Goal: Task Accomplishment & Management: Complete application form

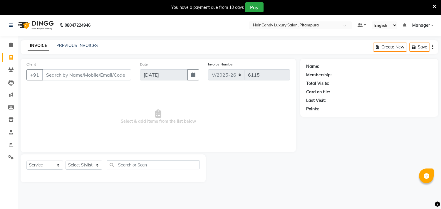
select select "4720"
select select "service"
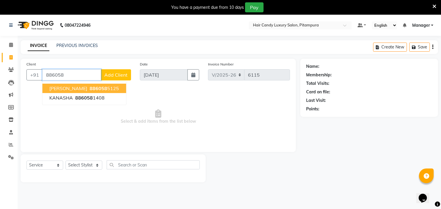
click at [72, 87] on button "[PERSON_NAME] 886058 5125" at bounding box center [84, 88] width 84 height 9
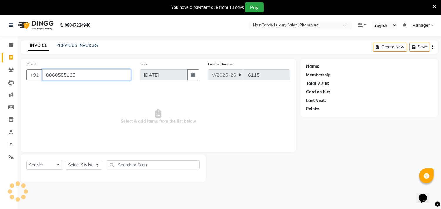
type input "8860585125"
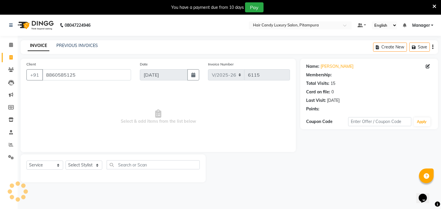
select select "1: Object"
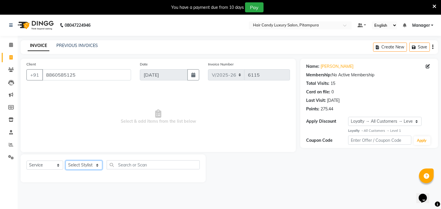
click at [96, 166] on select "Select Stylist [PERSON_NAME] [PERSON_NAME] [PERSON_NAME] [PERSON_NAME] [PERSON_…" at bounding box center [83, 165] width 37 height 9
select select "28032"
click at [65, 161] on select "Select Stylist [PERSON_NAME] [PERSON_NAME] [PERSON_NAME] [PERSON_NAME] [PERSON_…" at bounding box center [83, 165] width 37 height 9
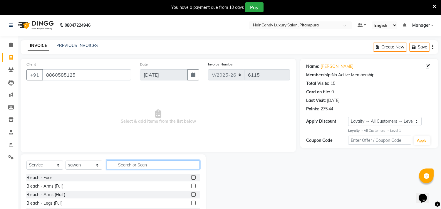
click at [146, 166] on input "text" at bounding box center [153, 164] width 93 height 9
type input "touch"
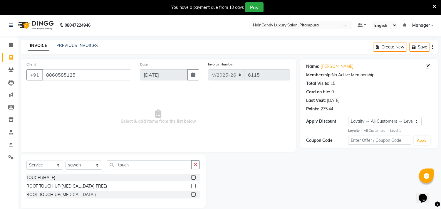
click at [192, 193] on label at bounding box center [193, 194] width 4 height 4
click at [192, 193] on input "checkbox" at bounding box center [193, 195] width 4 height 4
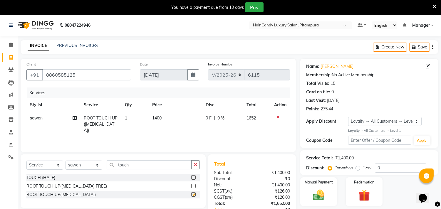
checkbox input "false"
click at [159, 118] on span "1400" at bounding box center [156, 117] width 9 height 5
select select "28032"
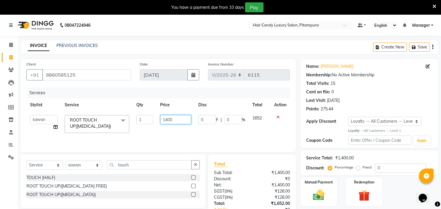
click at [167, 119] on input "1400" at bounding box center [175, 119] width 31 height 9
type input "1300"
click at [207, 135] on div "Services Stylist Service Qty Price Disc Total Action [PERSON_NAME] ANJALI [PERS…" at bounding box center [157, 116] width 263 height 59
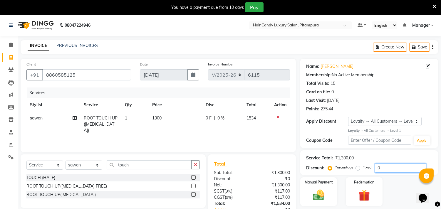
drag, startPoint x: 389, startPoint y: 166, endPoint x: 353, endPoint y: 168, distance: 36.2
click at [353, 168] on div "Percentage Fixed 0" at bounding box center [377, 168] width 97 height 9
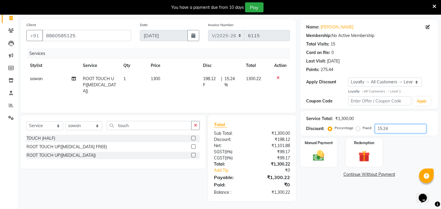
scroll to position [40, 0]
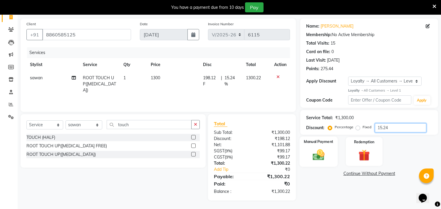
type input "15.24"
click at [315, 156] on img at bounding box center [318, 155] width 19 height 14
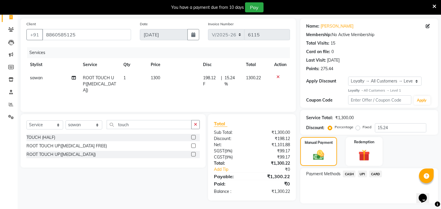
click at [351, 173] on span "CASH" at bounding box center [349, 174] width 13 height 7
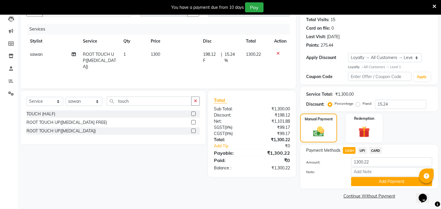
scroll to position [64, 0]
click at [378, 182] on button "Add Payment" at bounding box center [391, 181] width 81 height 9
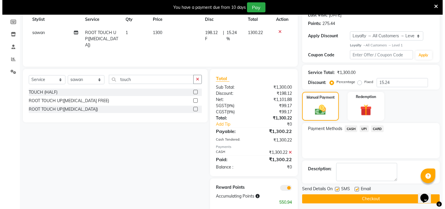
scroll to position [96, 0]
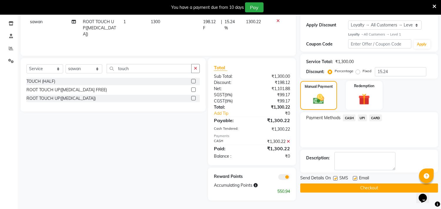
click at [282, 178] on span at bounding box center [284, 177] width 12 height 6
click at [290, 178] on input "checkbox" at bounding box center [290, 178] width 0 height 0
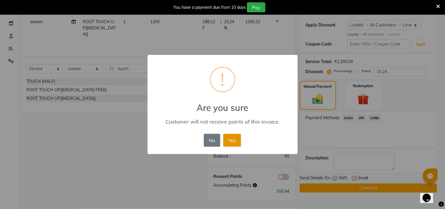
click at [237, 143] on button "Yes" at bounding box center [232, 140] width 18 height 13
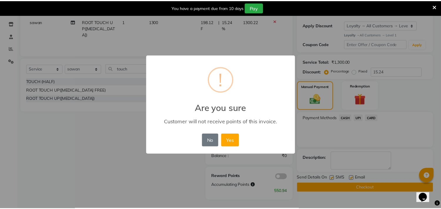
scroll to position [89, 0]
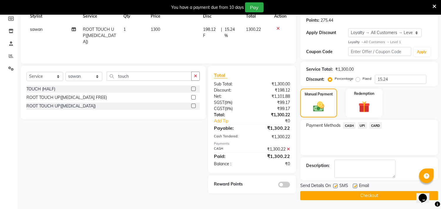
click at [350, 197] on button "Checkout" at bounding box center [369, 195] width 138 height 9
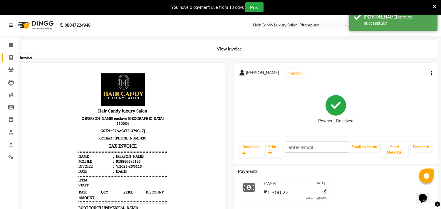
click at [10, 57] on icon at bounding box center [10, 57] width 3 height 4
select select "service"
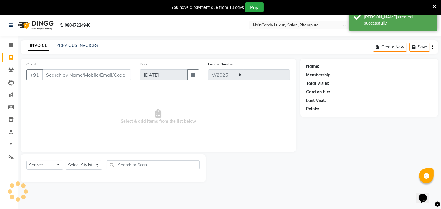
scroll to position [15, 0]
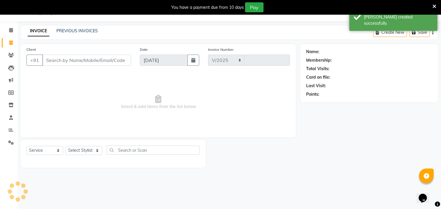
select select "4720"
type input "6116"
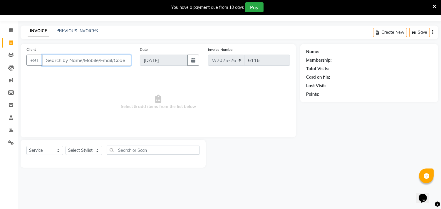
click at [119, 60] on input "Client" at bounding box center [86, 60] width 89 height 11
click at [117, 60] on input "Client" at bounding box center [86, 60] width 89 height 11
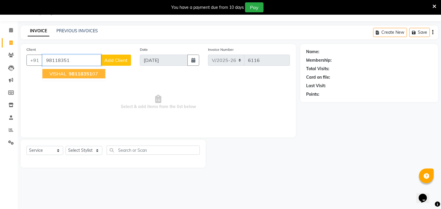
click at [88, 71] on span "98118351" at bounding box center [80, 74] width 23 height 6
type input "9811835107"
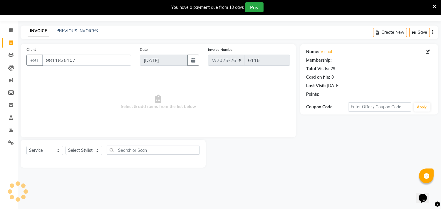
select select "1: Object"
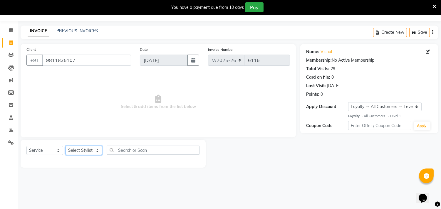
drag, startPoint x: 98, startPoint y: 150, endPoint x: 102, endPoint y: 147, distance: 5.1
click at [98, 150] on select "Select Stylist [PERSON_NAME] [PERSON_NAME] [PERSON_NAME] [PERSON_NAME] [PERSON_…" at bounding box center [83, 150] width 37 height 9
select select "28014"
click at [65, 146] on select "Select Stylist [PERSON_NAME] [PERSON_NAME] [PERSON_NAME] [PERSON_NAME] [PERSON_…" at bounding box center [83, 150] width 37 height 9
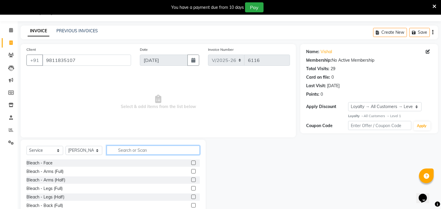
click at [134, 149] on input "text" at bounding box center [153, 150] width 93 height 9
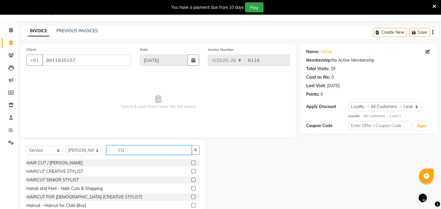
type input "C"
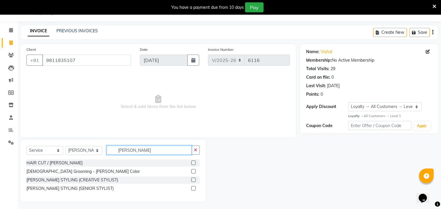
type input "[PERSON_NAME]"
click at [193, 172] on label at bounding box center [193, 171] width 4 height 4
click at [193, 172] on input "checkbox" at bounding box center [193, 172] width 4 height 4
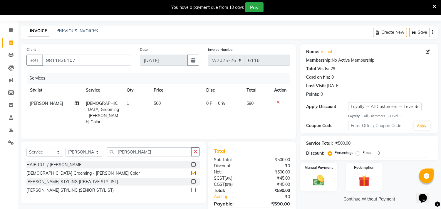
checkbox input "false"
click at [193, 179] on label at bounding box center [193, 181] width 4 height 4
click at [193, 180] on input "checkbox" at bounding box center [193, 182] width 4 height 4
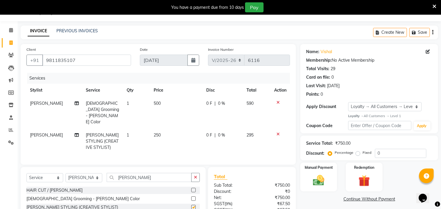
checkbox input "false"
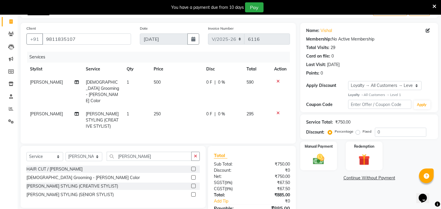
scroll to position [47, 0]
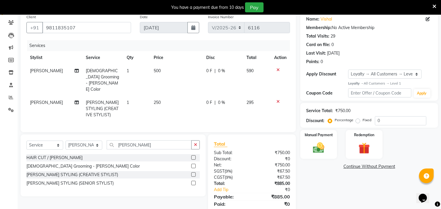
click at [156, 71] on span "500" at bounding box center [157, 70] width 7 height 5
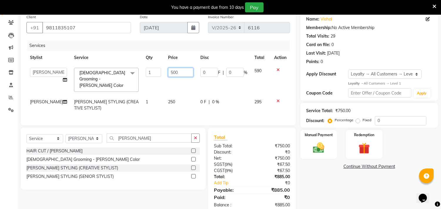
click at [168, 70] on input "500" at bounding box center [180, 72] width 25 height 9
type input "600"
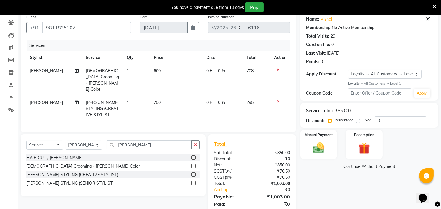
click at [212, 107] on td "0 F | 0 %" at bounding box center [223, 109] width 40 height 26
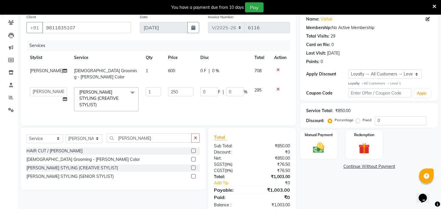
click at [183, 98] on td "250" at bounding box center [180, 99] width 32 height 31
drag, startPoint x: 393, startPoint y: 120, endPoint x: 324, endPoint y: 125, distance: 68.9
click at [326, 124] on div "Discount: Percentage Fixed 0" at bounding box center [369, 120] width 126 height 9
type input "1"
type input "2.5"
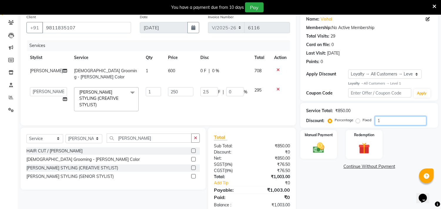
type input "1"
type input "15"
type input "37.5"
type input "15"
type input "15.2"
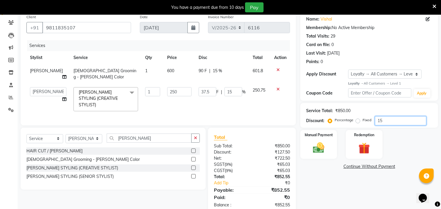
type input "38"
type input "15.2"
type input "15.24"
type input "38.1"
type input "15.24"
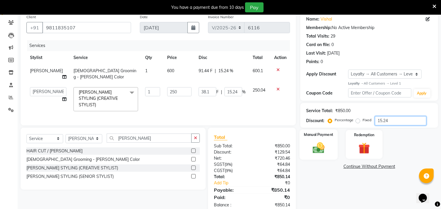
type input "15.24"
click at [328, 146] on img at bounding box center [318, 148] width 19 height 14
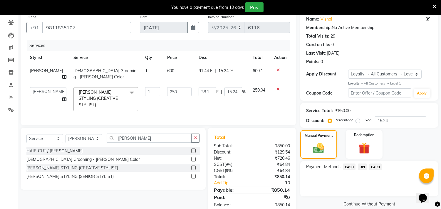
scroll to position [55, 0]
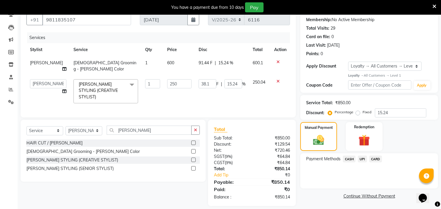
click at [352, 159] on span "CASH" at bounding box center [349, 159] width 13 height 7
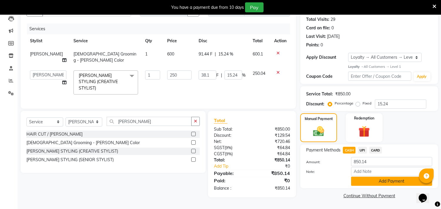
click at [368, 177] on button "Add Payment" at bounding box center [391, 181] width 81 height 9
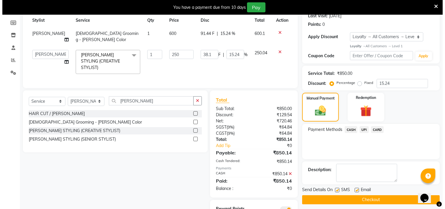
scroll to position [110, 0]
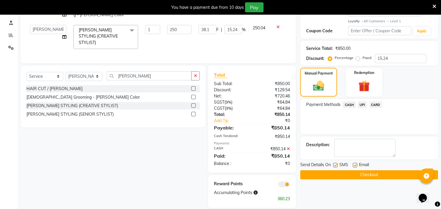
click at [283, 181] on span at bounding box center [284, 184] width 12 height 6
click at [290, 185] on input "checkbox" at bounding box center [290, 185] width 0 height 0
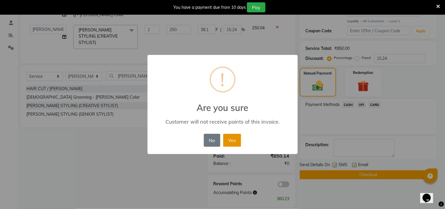
click at [237, 137] on button "Yes" at bounding box center [232, 140] width 18 height 13
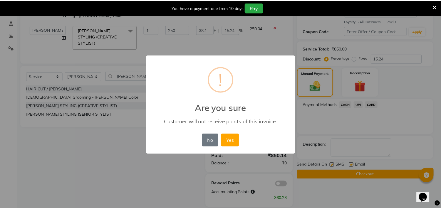
scroll to position [95, 0]
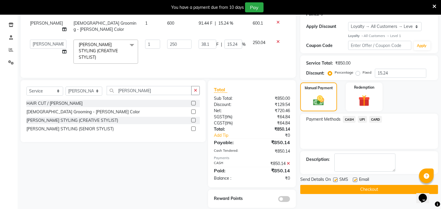
click at [362, 188] on button "Checkout" at bounding box center [369, 189] width 138 height 9
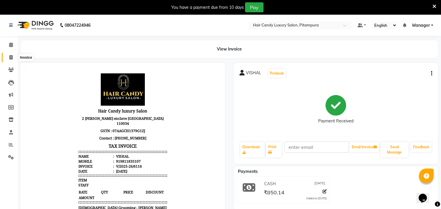
click at [10, 58] on icon at bounding box center [10, 57] width 3 height 4
select select "service"
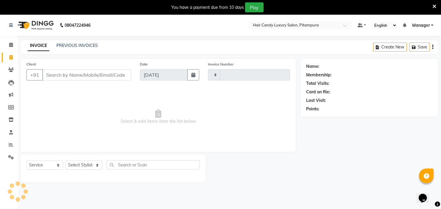
scroll to position [15, 0]
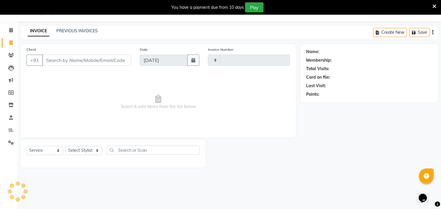
type input "6117"
select select "4720"
click at [433, 6] on icon at bounding box center [434, 6] width 4 height 5
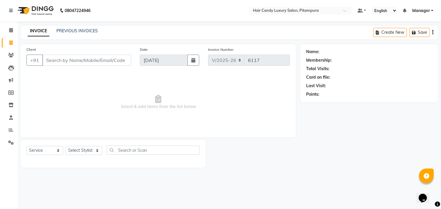
scroll to position [0, 0]
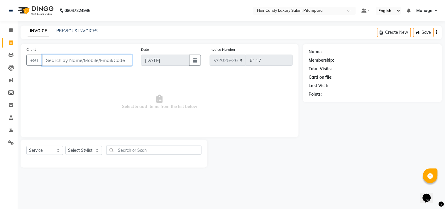
click at [103, 60] on input "Client" at bounding box center [87, 60] width 90 height 11
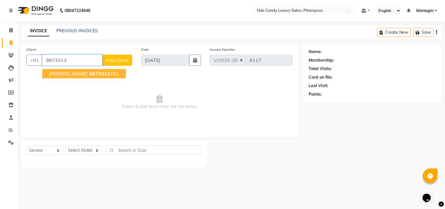
click at [89, 74] on ngb-highlight "9873313 251" at bounding box center [103, 74] width 31 height 6
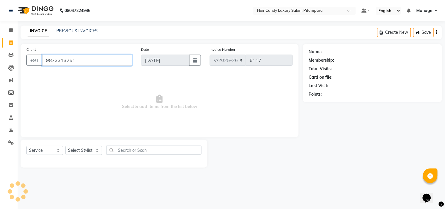
type input "9873313251"
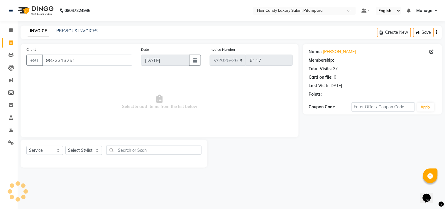
select select "1: Object"
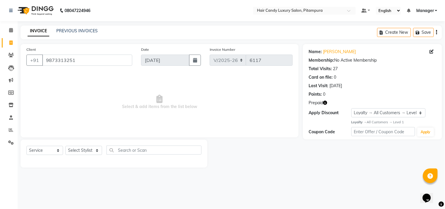
drag, startPoint x: 328, startPoint y: 103, endPoint x: 312, endPoint y: 115, distance: 19.5
click at [328, 103] on icon "button" at bounding box center [326, 103] width 4 height 4
drag, startPoint x: 93, startPoint y: 153, endPoint x: 96, endPoint y: 153, distance: 3.0
click at [93, 153] on select "Select Stylist [PERSON_NAME] [PERSON_NAME] [PERSON_NAME] [PERSON_NAME] [PERSON_…" at bounding box center [83, 150] width 37 height 9
select select "69741"
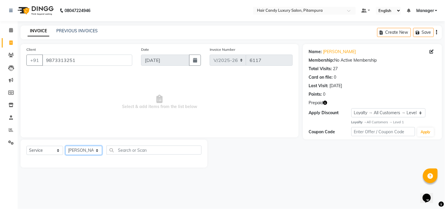
click at [65, 146] on select "Select Stylist [PERSON_NAME] [PERSON_NAME] [PERSON_NAME] [PERSON_NAME] [PERSON_…" at bounding box center [83, 150] width 37 height 9
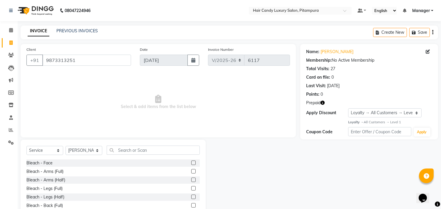
click at [321, 102] on icon "button" at bounding box center [322, 103] width 4 height 4
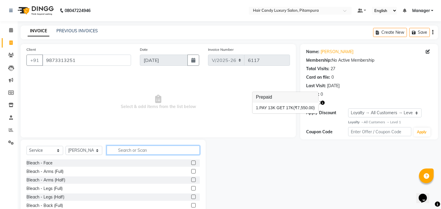
click at [134, 153] on input "text" at bounding box center [153, 150] width 93 height 9
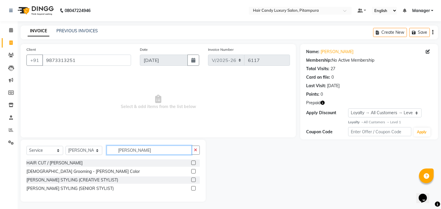
type input "[PERSON_NAME]"
click at [193, 180] on label at bounding box center [193, 180] width 4 height 4
click at [193, 180] on input "checkbox" at bounding box center [193, 180] width 4 height 4
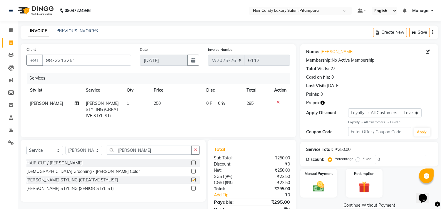
checkbox input "false"
click at [364, 188] on img at bounding box center [363, 187] width 19 height 15
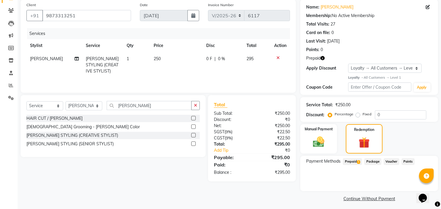
scroll to position [47, 0]
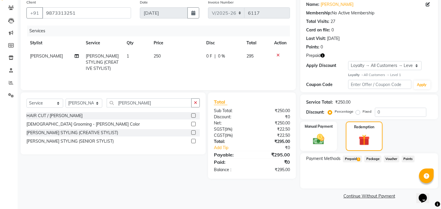
click at [352, 159] on span "Prepaid 1" at bounding box center [352, 159] width 19 height 7
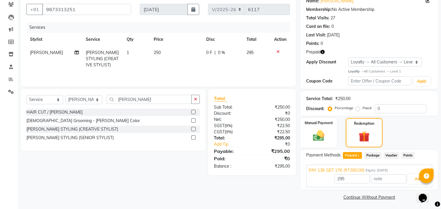
scroll to position [52, 0]
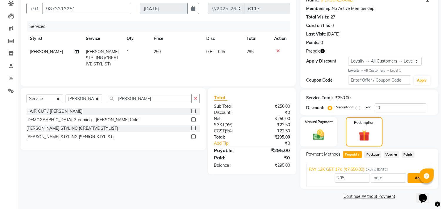
click at [412, 178] on button "Add" at bounding box center [417, 178] width 21 height 10
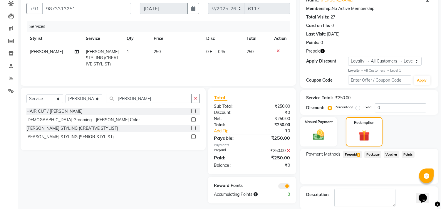
scroll to position [80, 0]
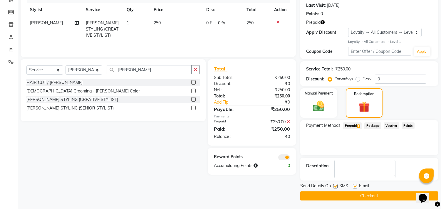
click at [284, 158] on span at bounding box center [284, 157] width 12 height 6
click at [290, 158] on input "checkbox" at bounding box center [290, 158] width 0 height 0
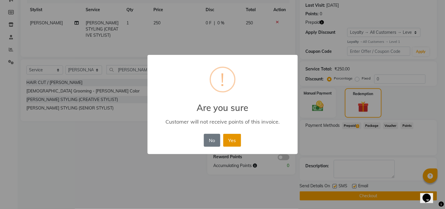
click at [238, 137] on button "Yes" at bounding box center [232, 140] width 18 height 13
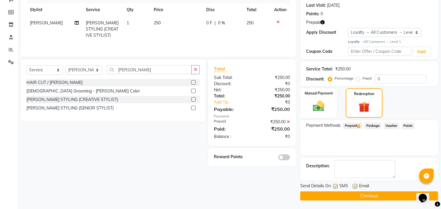
click at [385, 196] on button "Checkout" at bounding box center [369, 195] width 138 height 9
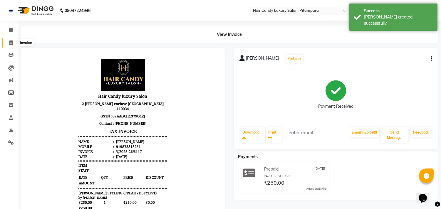
click at [9, 45] on span at bounding box center [11, 43] width 10 height 7
select select "service"
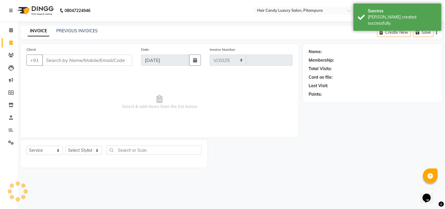
select select "4720"
type input "6118"
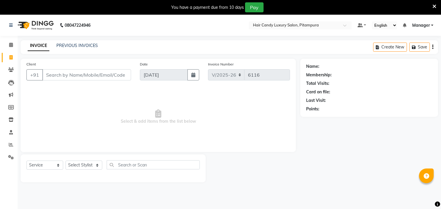
select select "4720"
select select "service"
click at [85, 46] on link "PREVIOUS INVOICES" at bounding box center [76, 45] width 41 height 5
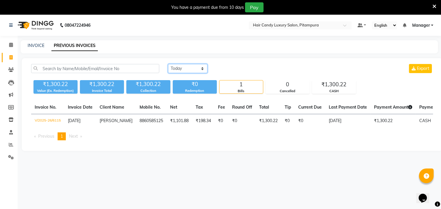
click at [200, 68] on select "Today Yesterday Custom Range" at bounding box center [187, 68] width 39 height 9
select select "range"
click at [168, 64] on select "Today Yesterday Custom Range" at bounding box center [187, 68] width 39 height 9
click at [248, 69] on input "[DATE]" at bounding box center [235, 69] width 41 height 8
select select "9"
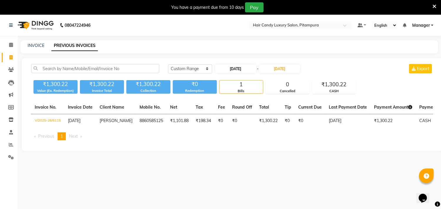
select select "2025"
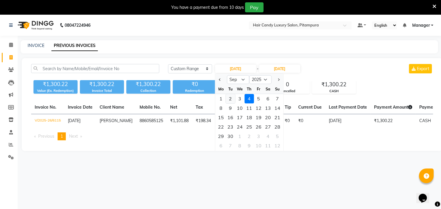
drag, startPoint x: 220, startPoint y: 79, endPoint x: 230, endPoint y: 96, distance: 18.9
click at [220, 80] on span "Previous month" at bounding box center [220, 79] width 2 height 2
select select "8"
drag, startPoint x: 277, startPoint y: 136, endPoint x: 277, endPoint y: 106, distance: 30.5
click at [277, 136] on div "31" at bounding box center [276, 136] width 9 height 9
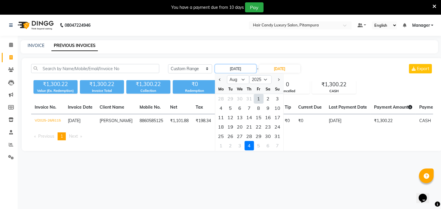
type input "31-08-2025"
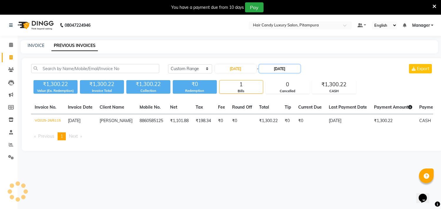
click at [281, 71] on input "[DATE]" at bounding box center [279, 69] width 41 height 8
select select "9"
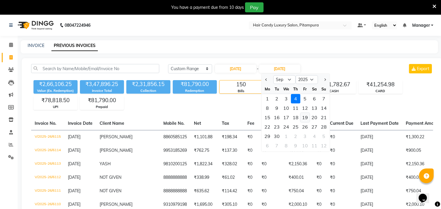
drag, startPoint x: 268, startPoint y: 79, endPoint x: 301, endPoint y: 119, distance: 51.8
click at [269, 81] on div at bounding box center [267, 79] width 12 height 9
click at [278, 137] on div "30" at bounding box center [276, 136] width 9 height 9
type input "30-09-2025"
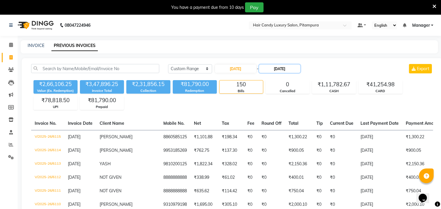
click at [292, 69] on input "30-09-2025" at bounding box center [279, 69] width 41 height 8
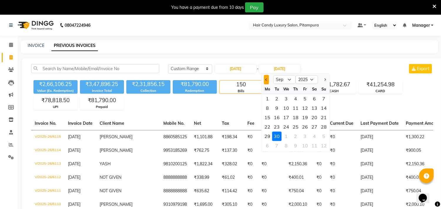
click at [267, 78] on span "Previous month" at bounding box center [266, 79] width 2 height 2
select select "8"
click at [321, 136] on div "31" at bounding box center [323, 136] width 9 height 9
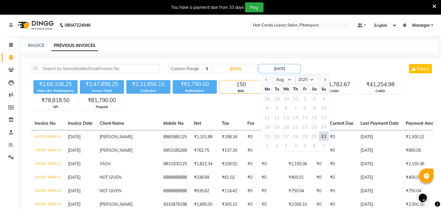
type input "31-08-2025"
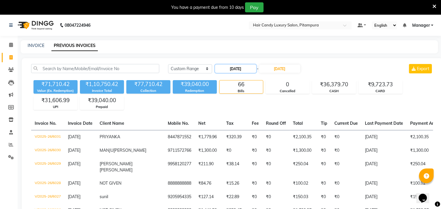
click at [229, 69] on input "31-08-2025" at bounding box center [235, 69] width 41 height 8
select select "8"
select select "2025"
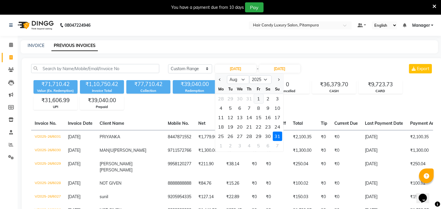
click at [258, 98] on div "1" at bounding box center [258, 98] width 9 height 9
type input "01-08-2025"
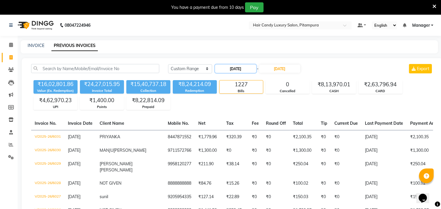
click at [227, 68] on input "01-08-2025" at bounding box center [235, 69] width 41 height 8
select select "8"
select select "2025"
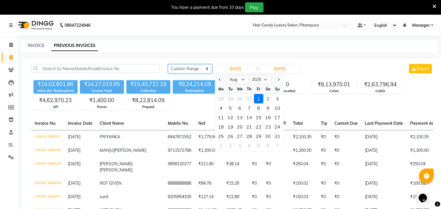
drag, startPoint x: 208, startPoint y: 68, endPoint x: 210, endPoint y: 79, distance: 11.3
click at [208, 68] on select "Today Yesterday Custom Range" at bounding box center [190, 68] width 44 height 9
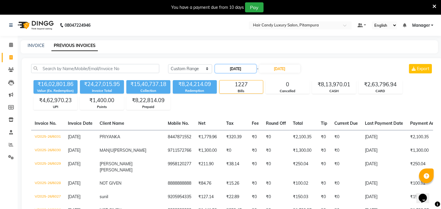
click at [227, 68] on input "01-08-2025" at bounding box center [235, 69] width 41 height 8
select select "8"
select select "2025"
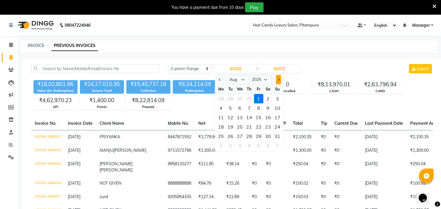
click at [277, 79] on span "Next month" at bounding box center [278, 79] width 2 height 2
select select "9"
click at [221, 98] on div "1" at bounding box center [220, 98] width 9 height 9
type input "01-09-2025"
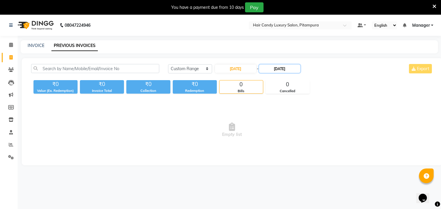
click at [283, 71] on input "31-08-2025" at bounding box center [279, 69] width 41 height 8
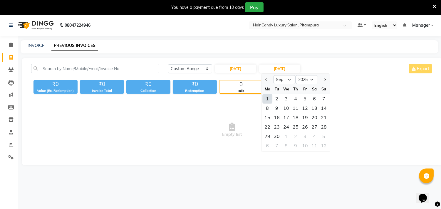
click at [271, 100] on div "1" at bounding box center [266, 98] width 9 height 9
type input "01-09-2025"
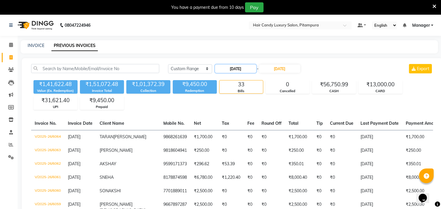
click at [239, 66] on input "01-09-2025" at bounding box center [235, 69] width 41 height 8
select select "9"
select select "2025"
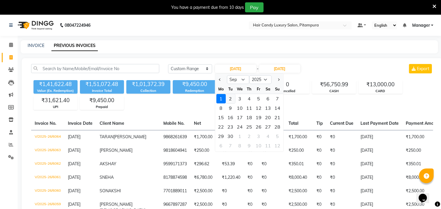
click at [228, 97] on div "2" at bounding box center [229, 98] width 9 height 9
type input "02-09-2025"
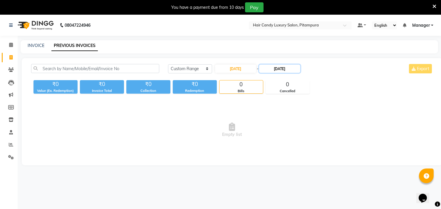
click at [277, 70] on input "01-09-2025" at bounding box center [279, 69] width 41 height 8
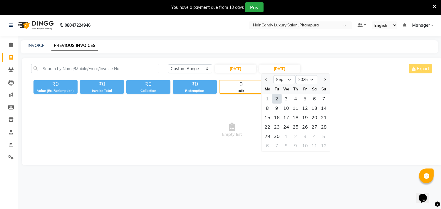
click at [280, 98] on div "2" at bounding box center [276, 98] width 9 height 9
type input "02-09-2025"
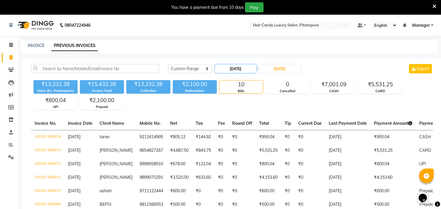
drag, startPoint x: 250, startPoint y: 66, endPoint x: 250, endPoint y: 70, distance: 3.5
click at [250, 66] on input "02-09-2025" at bounding box center [235, 69] width 41 height 8
select select "9"
select select "2025"
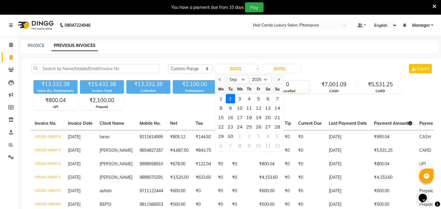
drag, startPoint x: 240, startPoint y: 98, endPoint x: 275, endPoint y: 82, distance: 38.8
click at [240, 98] on div "3" at bounding box center [239, 98] width 9 height 9
type input "03-09-2025"
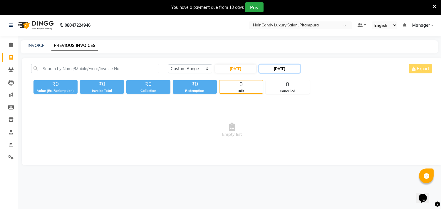
click at [283, 71] on input "02-09-2025" at bounding box center [279, 69] width 41 height 8
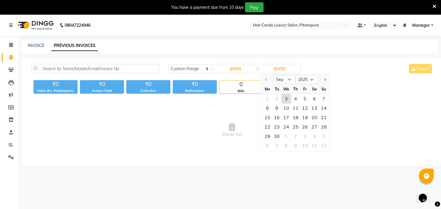
click at [286, 98] on div "3" at bounding box center [285, 98] width 9 height 9
type input "03-09-2025"
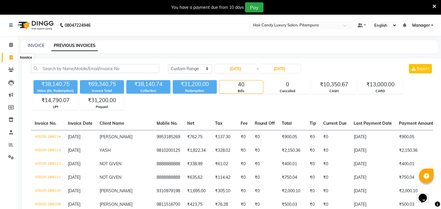
click at [11, 60] on span at bounding box center [11, 57] width 10 height 7
select select "service"
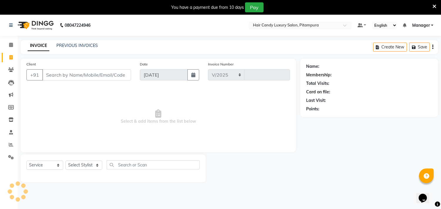
select select "4720"
type input "6116"
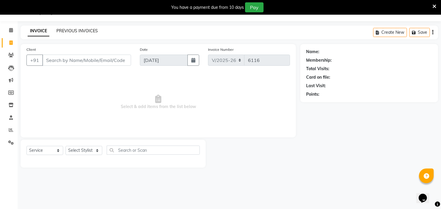
click at [92, 29] on link "PREVIOUS INVOICES" at bounding box center [76, 30] width 41 height 5
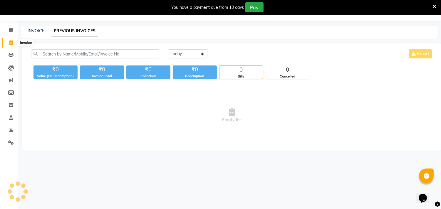
click at [12, 44] on icon at bounding box center [10, 43] width 3 height 4
select select "service"
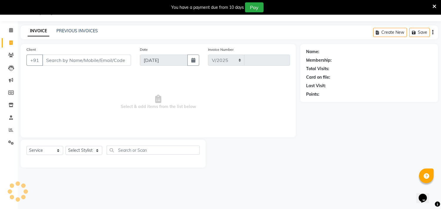
select select "4720"
type input "6116"
